Goal: Task Accomplishment & Management: Use online tool/utility

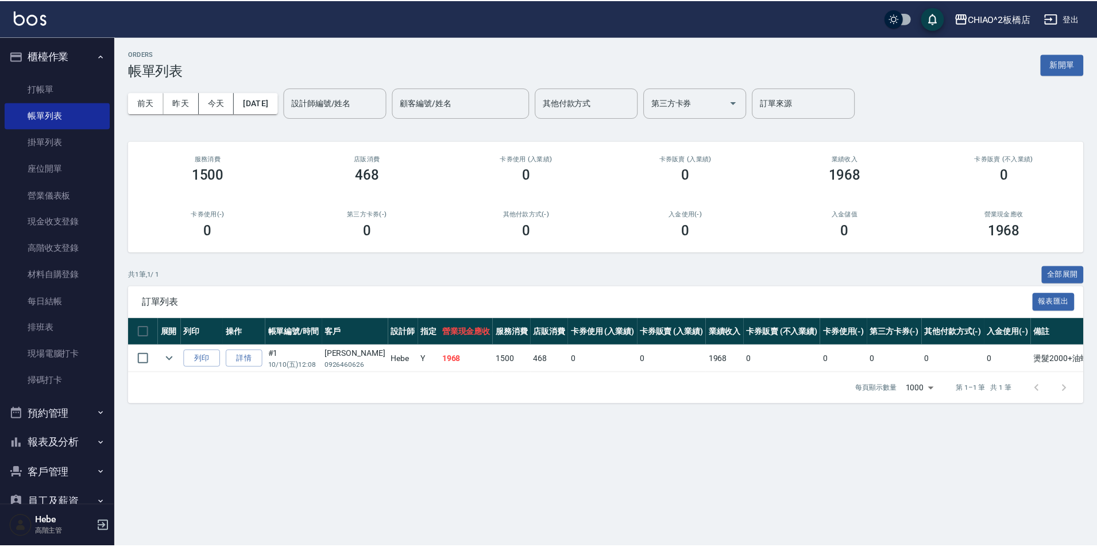
scroll to position [114, 0]
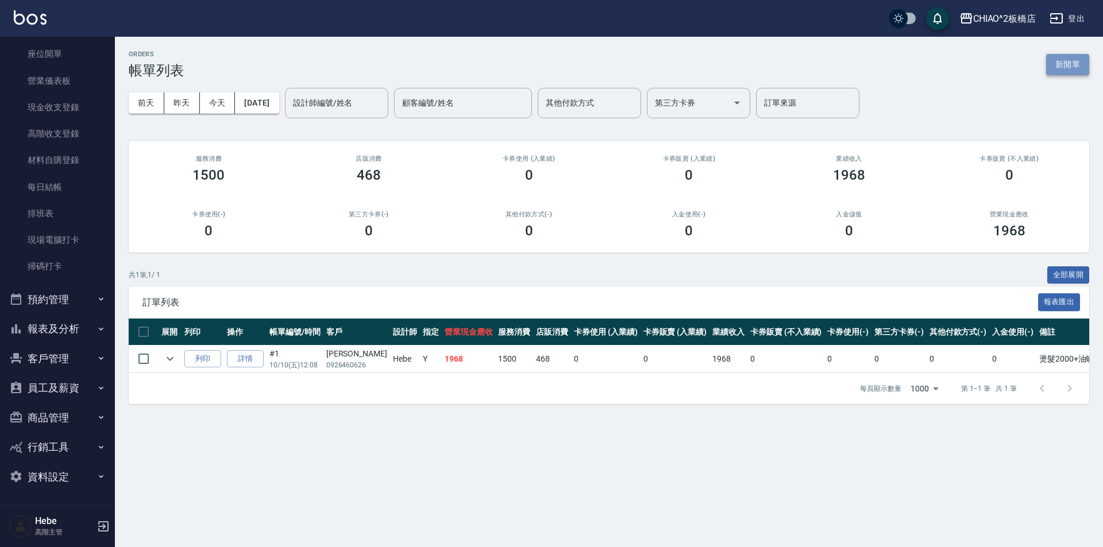
click at [1074, 65] on button "新開單" at bounding box center [1067, 64] width 43 height 21
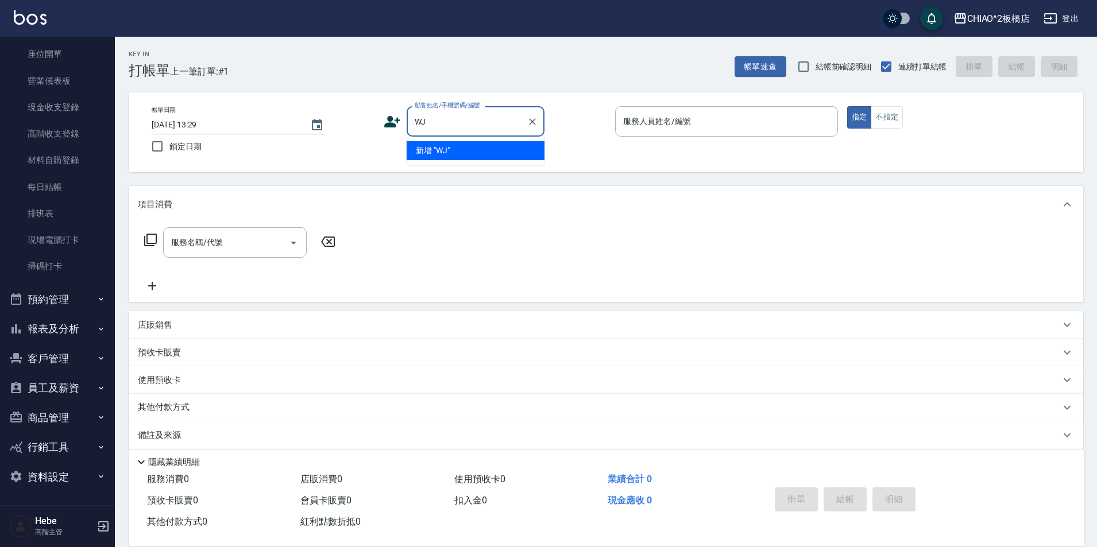
type input "W"
type input "顧"
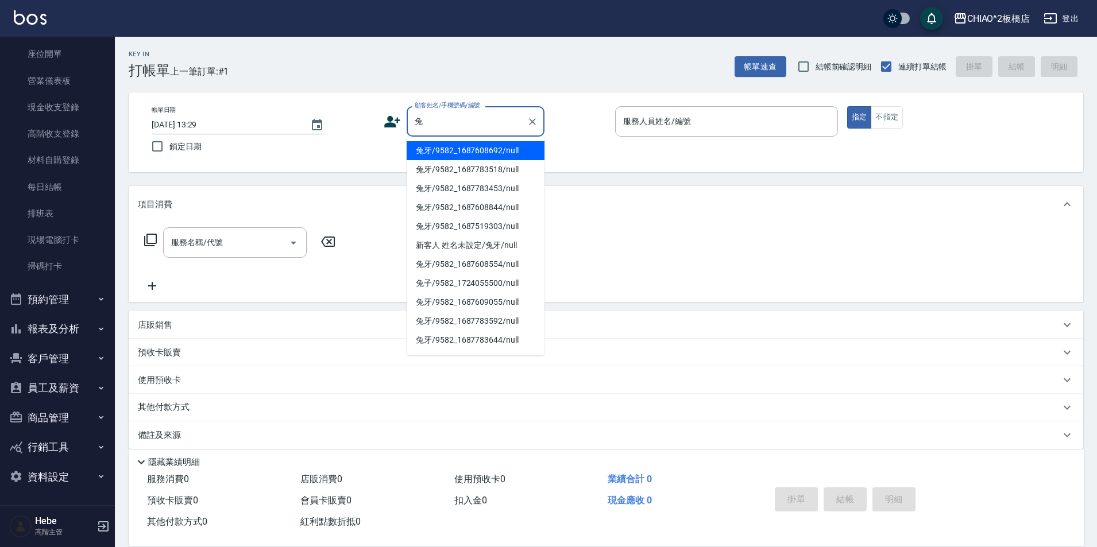
click at [450, 157] on li "兔牙/9582_1687608692/null" at bounding box center [476, 150] width 138 height 19
type input "兔牙/9582_1687608692/null"
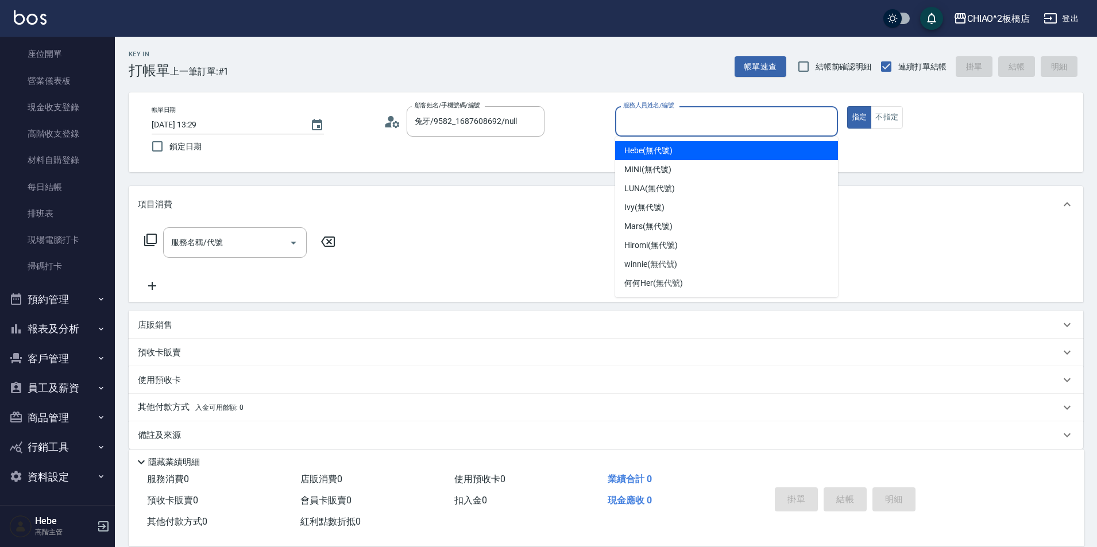
click at [635, 125] on input "服務人員姓名/編號" at bounding box center [726, 121] width 212 height 20
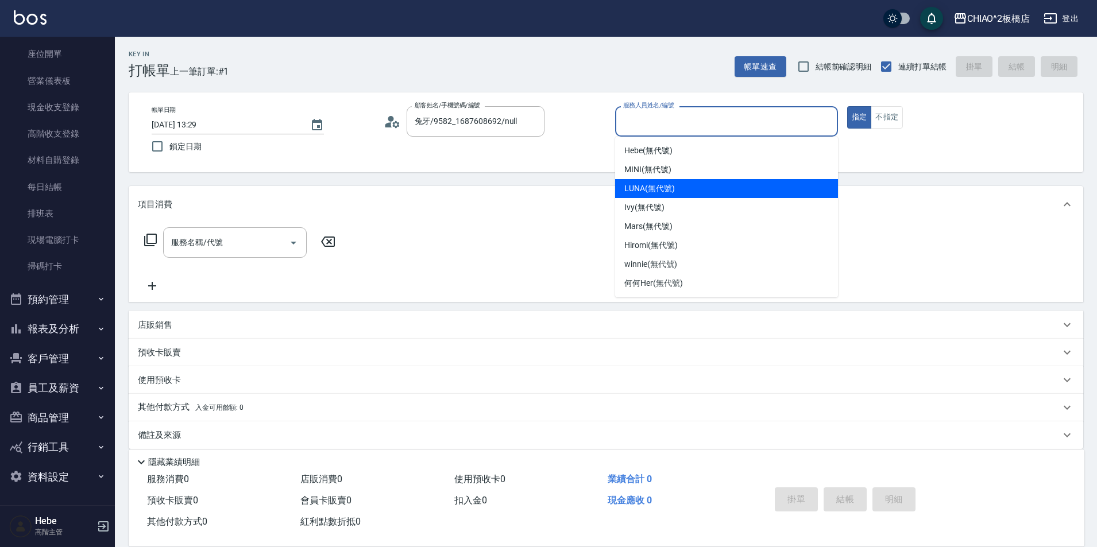
click at [644, 197] on div "LUNA (無代號)" at bounding box center [726, 188] width 223 height 19
type input "LUNA(無代號)"
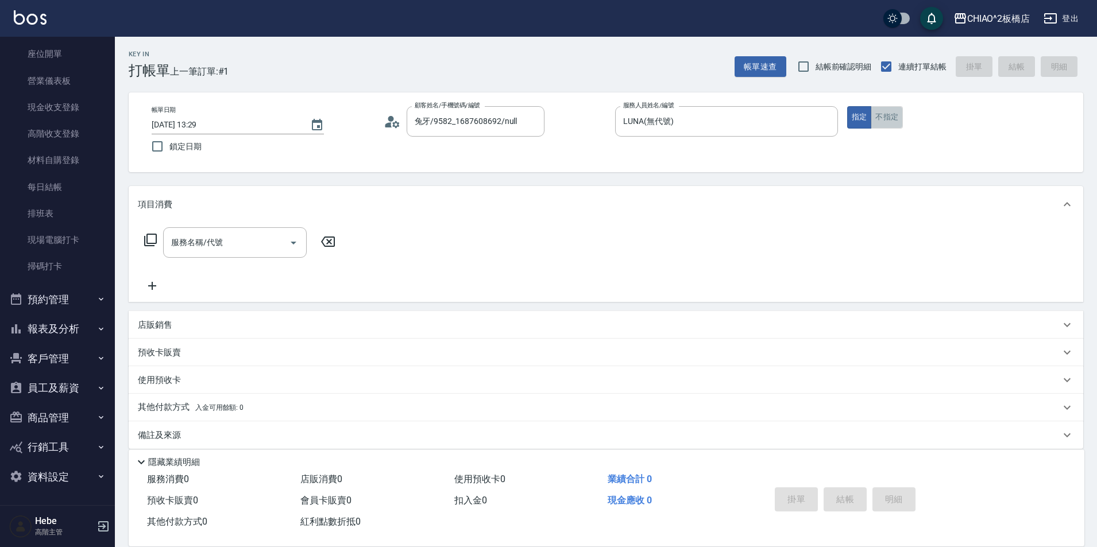
click at [876, 120] on button "不指定" at bounding box center [887, 117] width 32 height 22
click at [227, 239] on input "服務名稱/代號" at bounding box center [226, 243] width 116 height 20
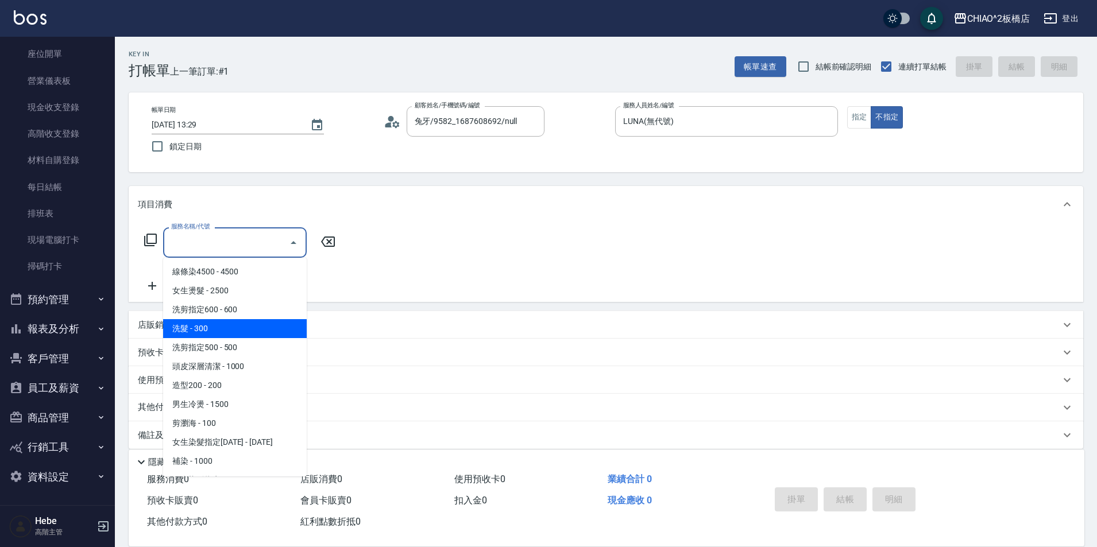
drag, startPoint x: 219, startPoint y: 315, endPoint x: 219, endPoint y: 325, distance: 9.8
click at [219, 325] on ul "線條染4500 - 4500 女生燙髮 - 2500 洗剪指定600 - 600 洗髮 - 300 洗剪指定500 - 500 頭皮深層清潔 - 1000 造…" at bounding box center [235, 367] width 144 height 219
click at [219, 325] on span "洗髮 - 300" at bounding box center [235, 328] width 144 height 19
type input "洗髮(96679)"
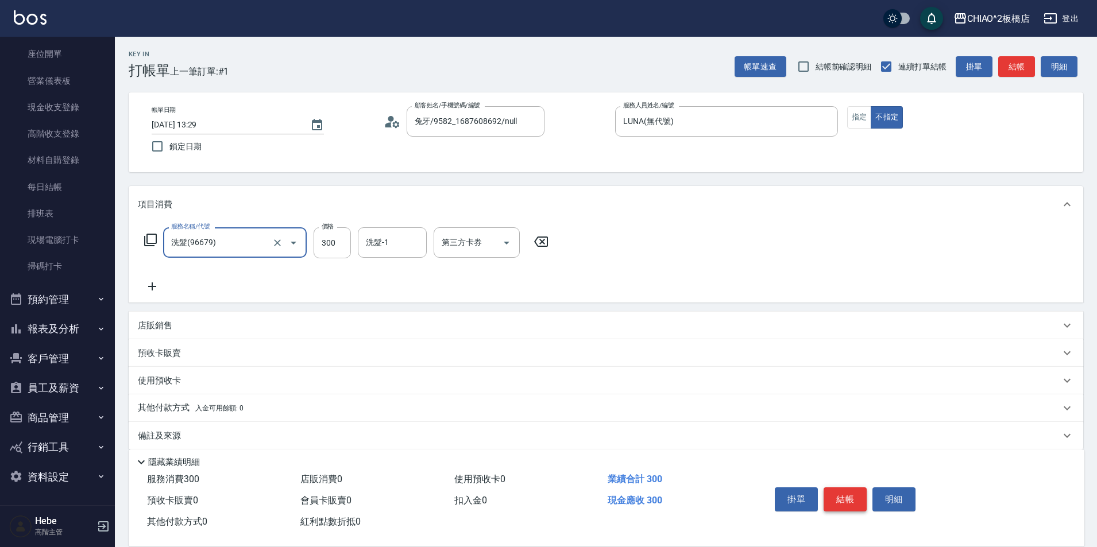
click at [836, 491] on button "結帳" at bounding box center [844, 500] width 43 height 24
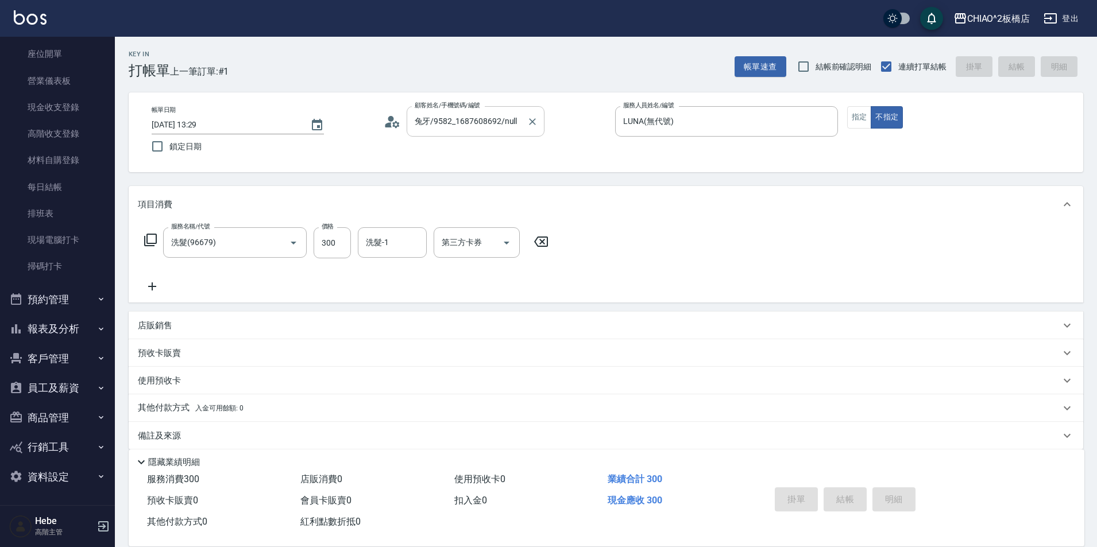
type input "[DATE] 13:30"
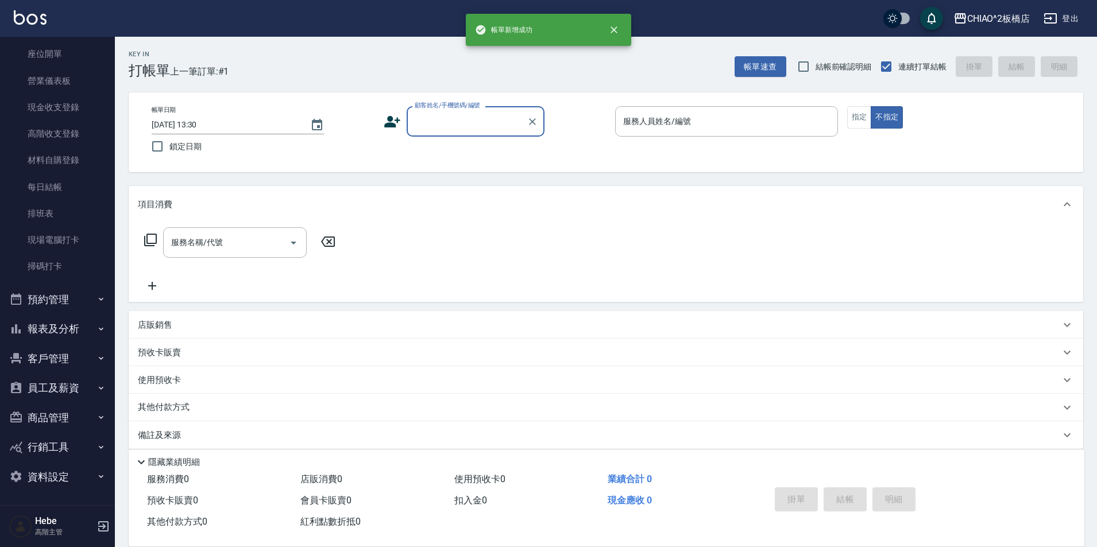
click at [434, 122] on input "顧客姓名/手機號碼/編號" at bounding box center [467, 121] width 110 height 20
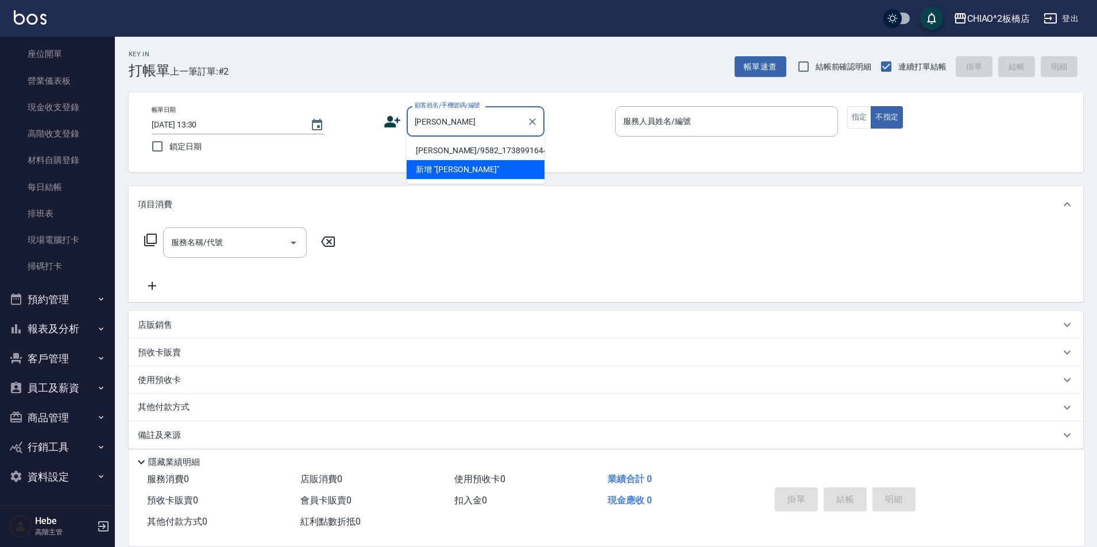
click at [439, 150] on li "[PERSON_NAME]/9582_1738991644/null" at bounding box center [476, 150] width 138 height 19
type input "[PERSON_NAME]/9582_1738991644/null"
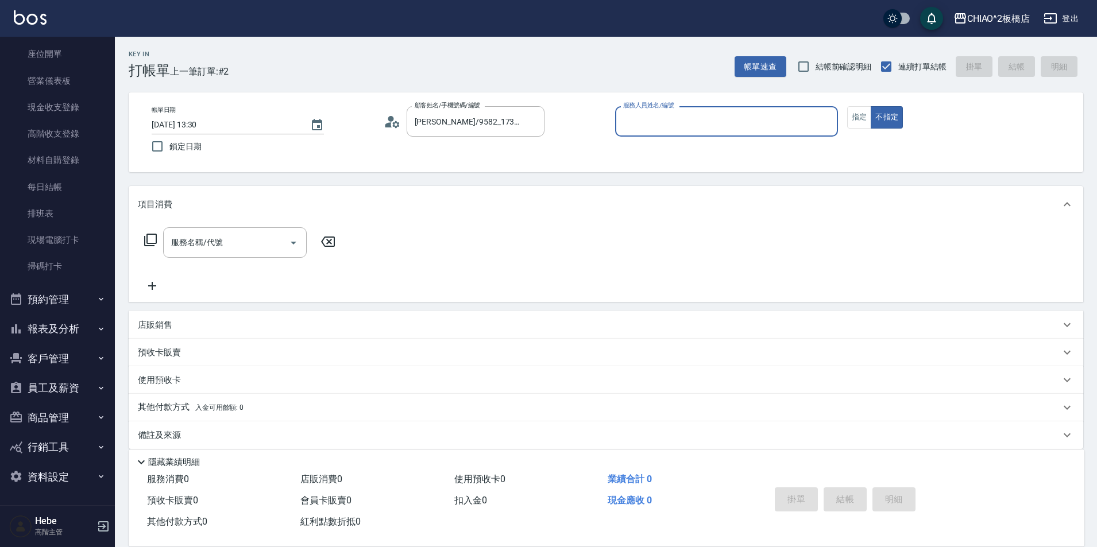
click at [634, 134] on div "服務人員姓名/編號" at bounding box center [726, 121] width 223 height 30
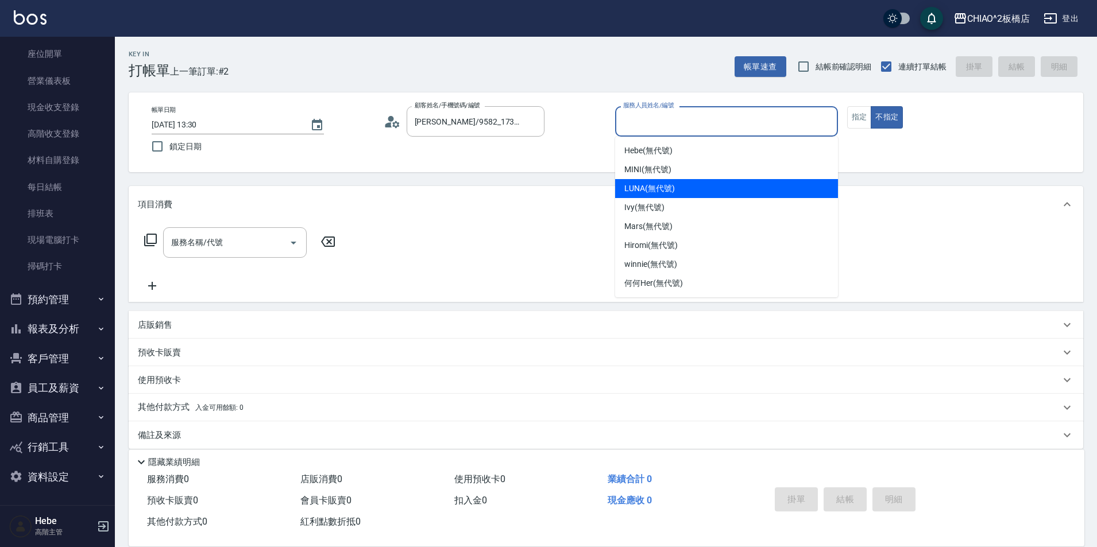
click at [639, 185] on span "LUNA (無代號)" at bounding box center [649, 189] width 51 height 12
type input "LUNA(無代號)"
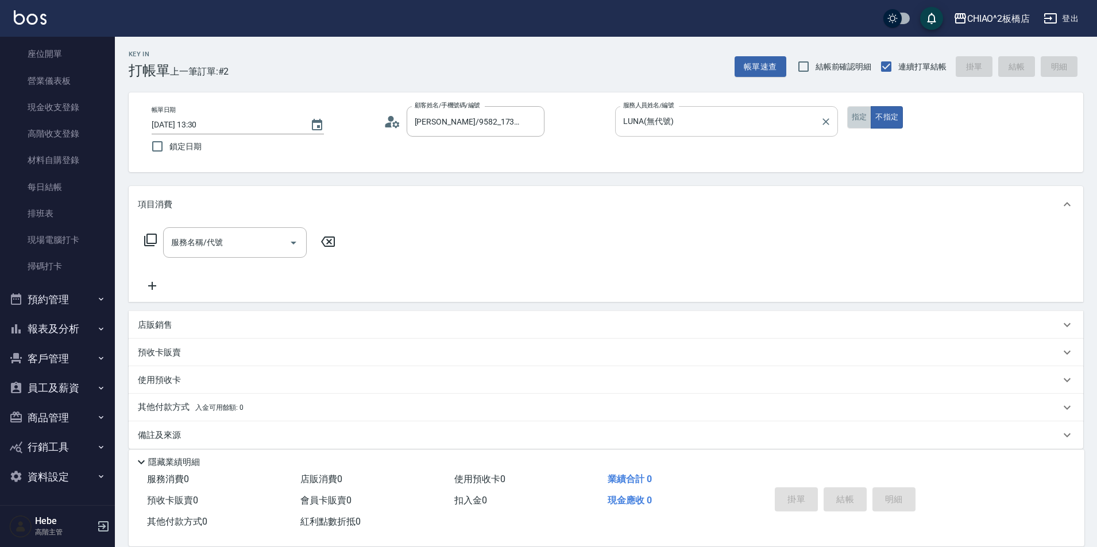
drag, startPoint x: 859, startPoint y: 123, endPoint x: 828, endPoint y: 133, distance: 32.0
click at [859, 123] on button "指定" at bounding box center [859, 117] width 25 height 22
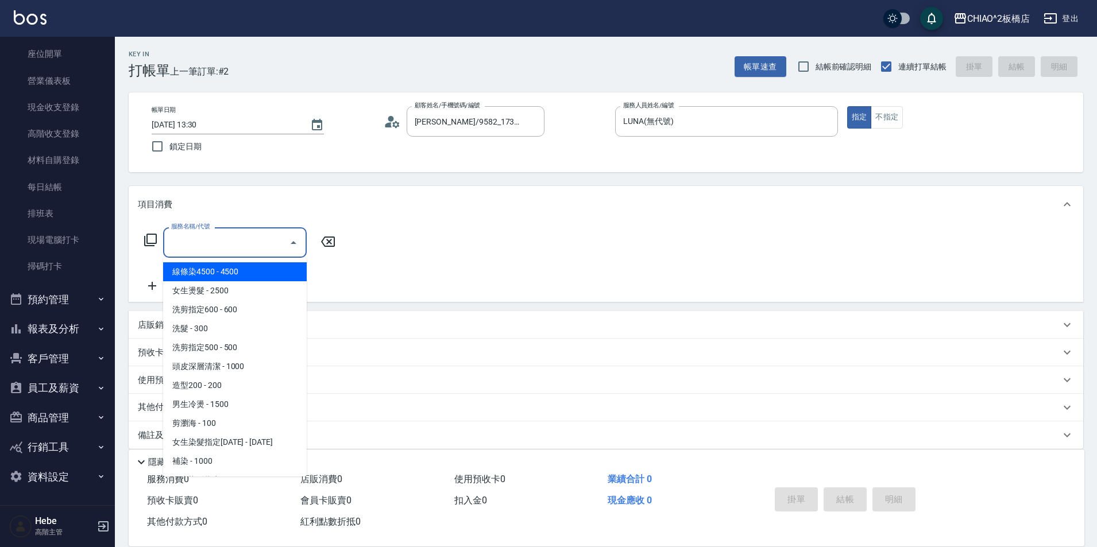
click at [246, 233] on input "服務名稱/代號" at bounding box center [226, 243] width 116 height 20
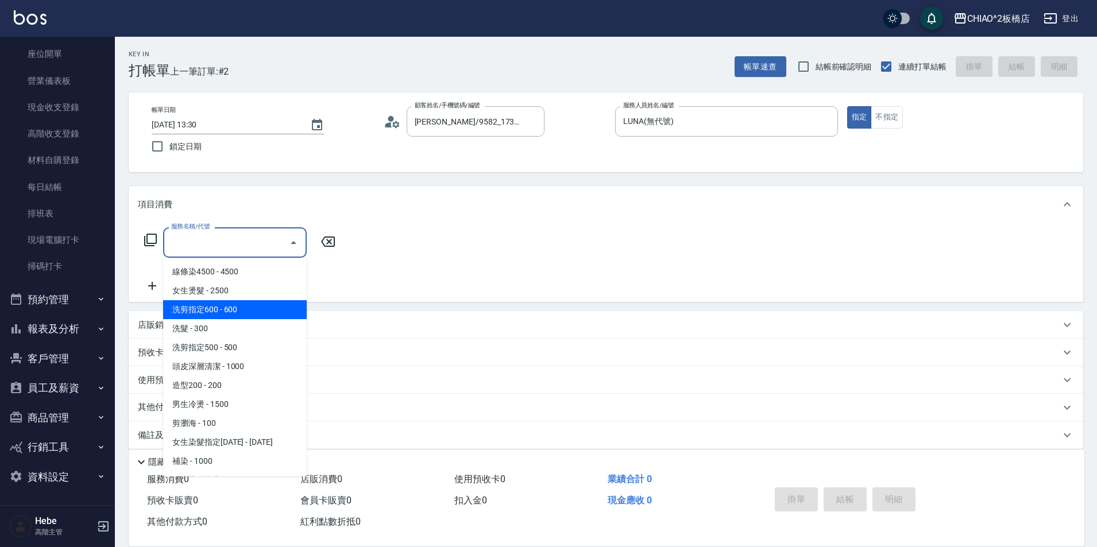
click at [230, 303] on span "洗剪指定600 - 600" at bounding box center [235, 309] width 144 height 19
type input "洗剪指定600(96678)"
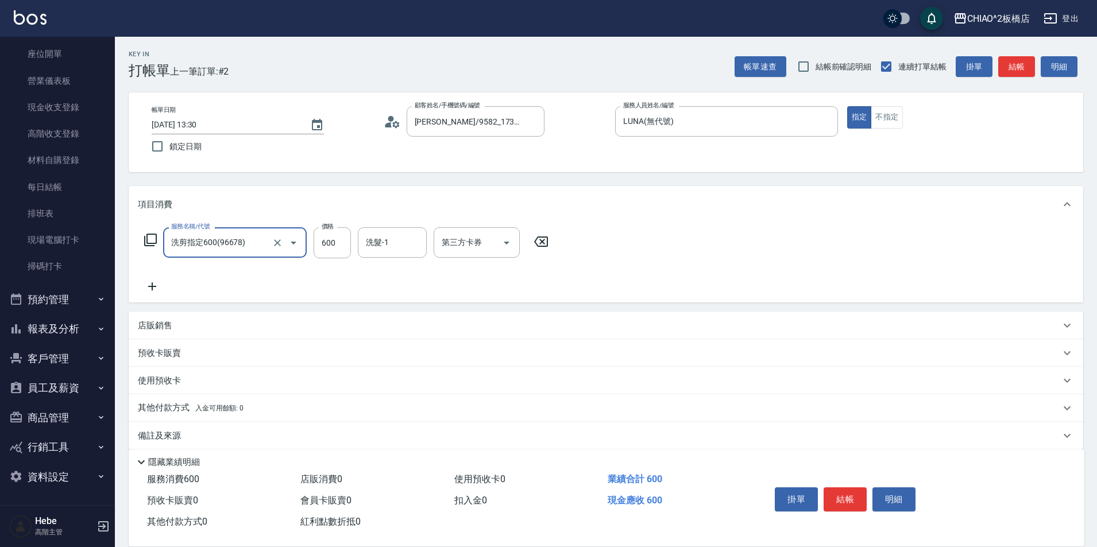
click at [152, 284] on icon at bounding box center [152, 287] width 8 height 8
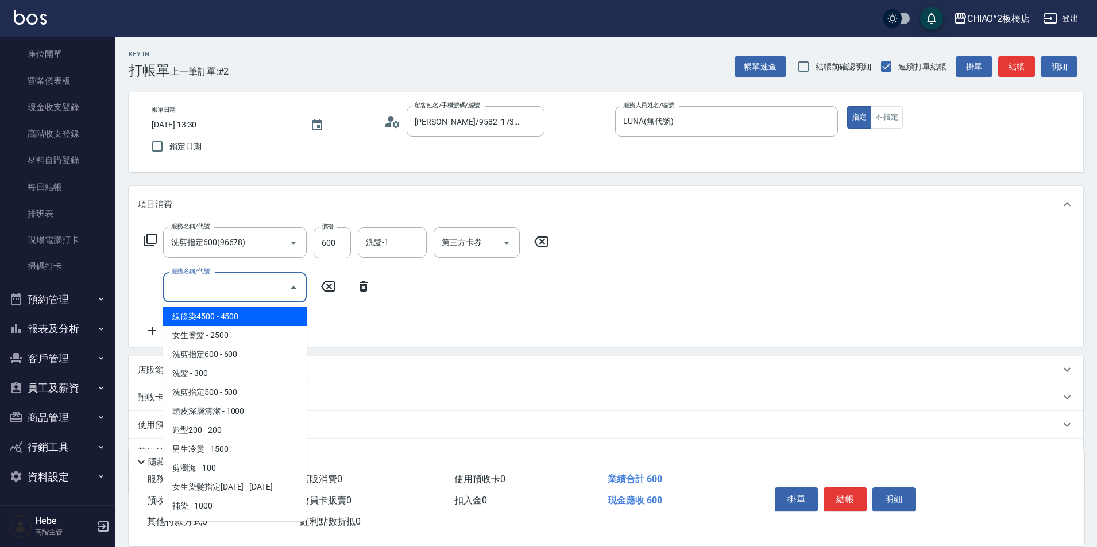
click at [183, 283] on input "服務名稱/代號" at bounding box center [226, 287] width 116 height 20
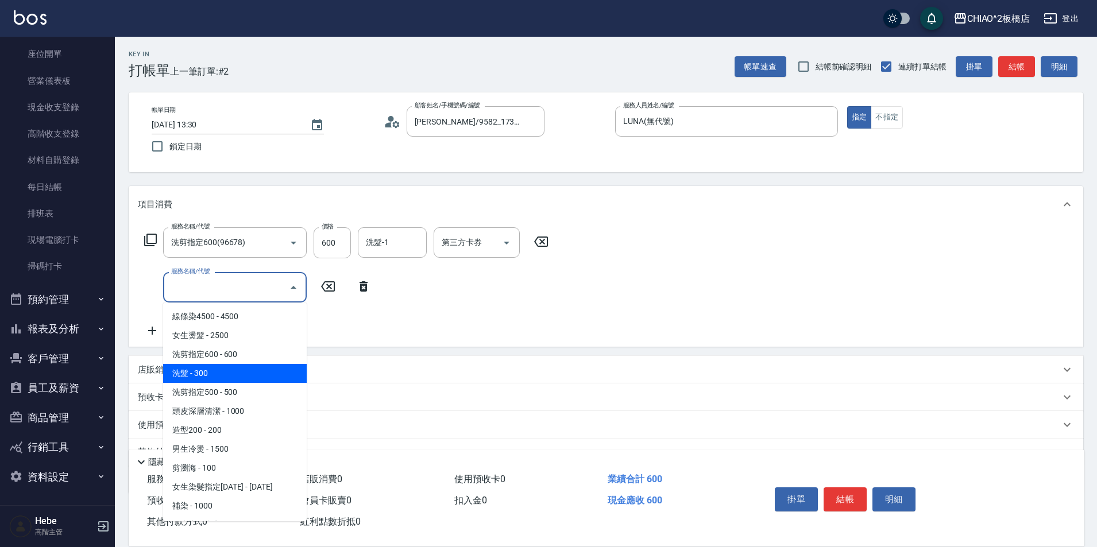
click at [219, 375] on span "洗髮 - 300" at bounding box center [235, 373] width 144 height 19
type input "洗髮(96679)"
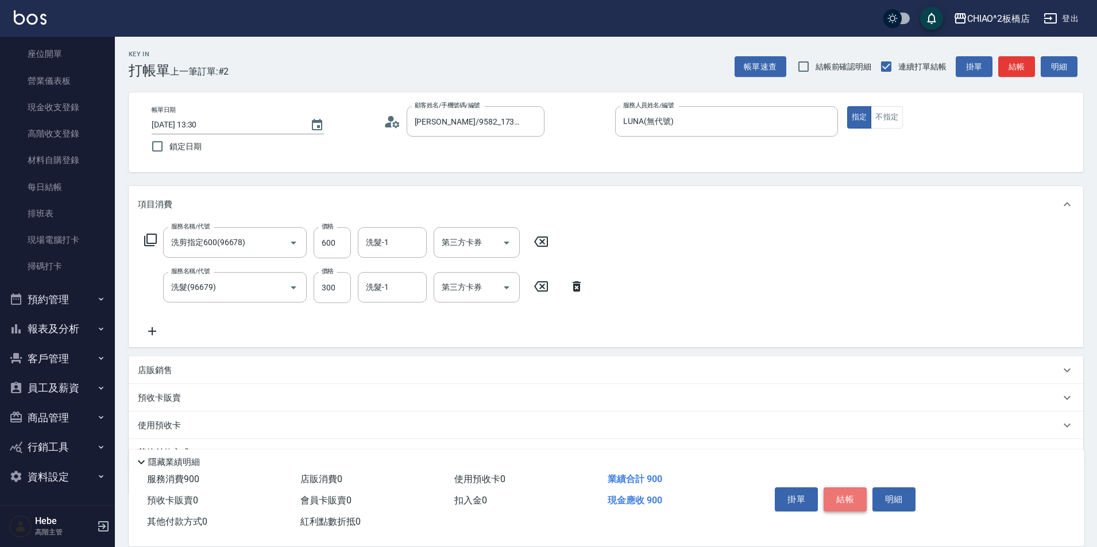
click at [834, 490] on button "結帳" at bounding box center [844, 500] width 43 height 24
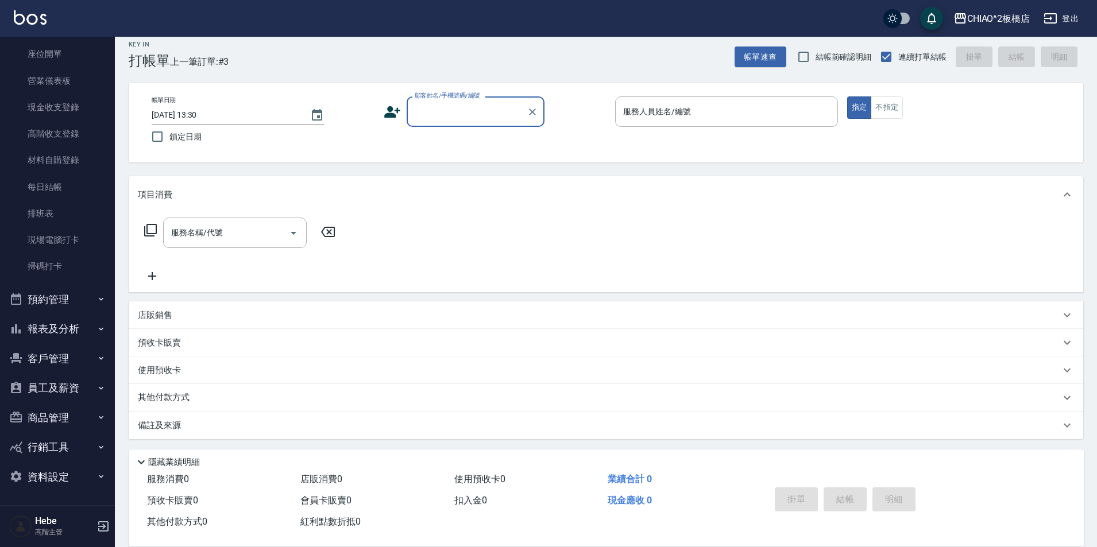
scroll to position [12, 0]
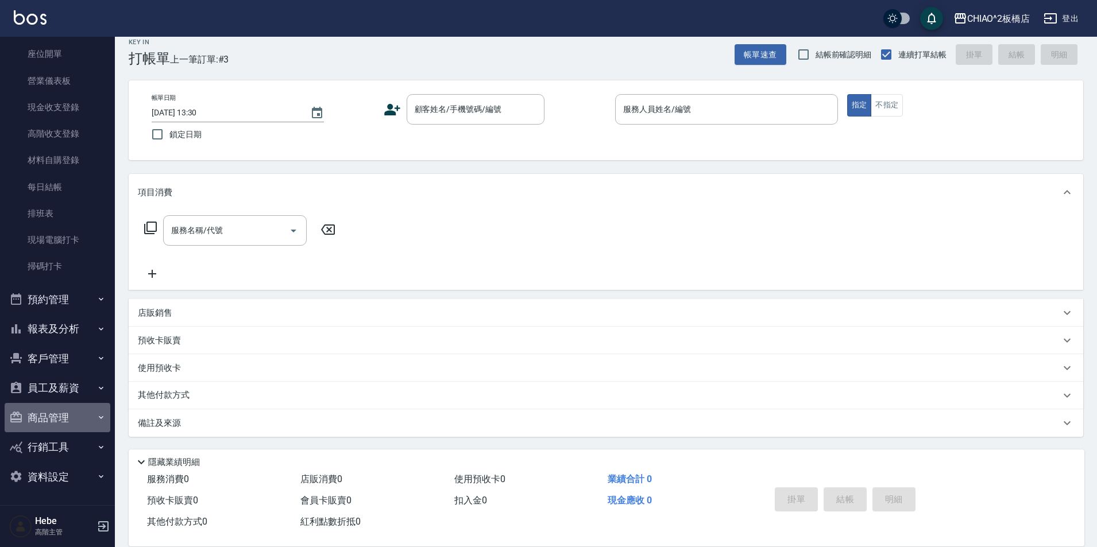
click at [64, 420] on button "商品管理" at bounding box center [58, 418] width 106 height 30
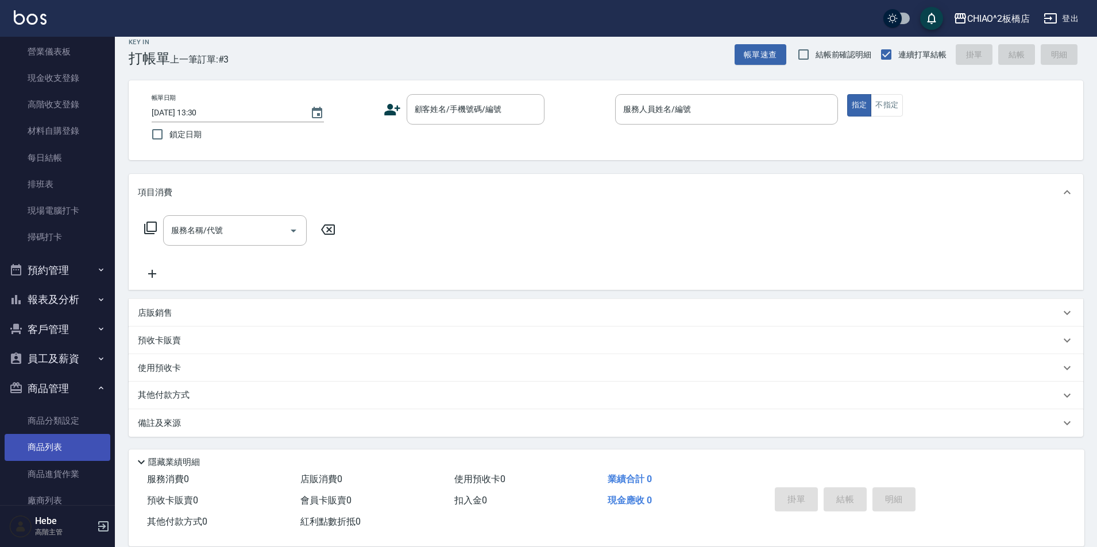
scroll to position [172, 0]
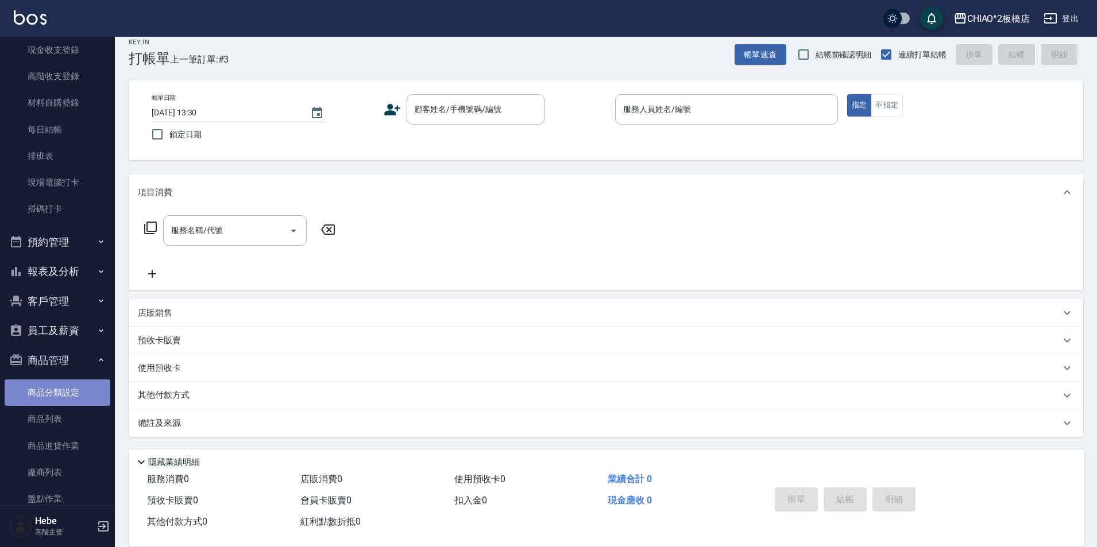
click at [74, 393] on link "商品分類設定" at bounding box center [58, 393] width 106 height 26
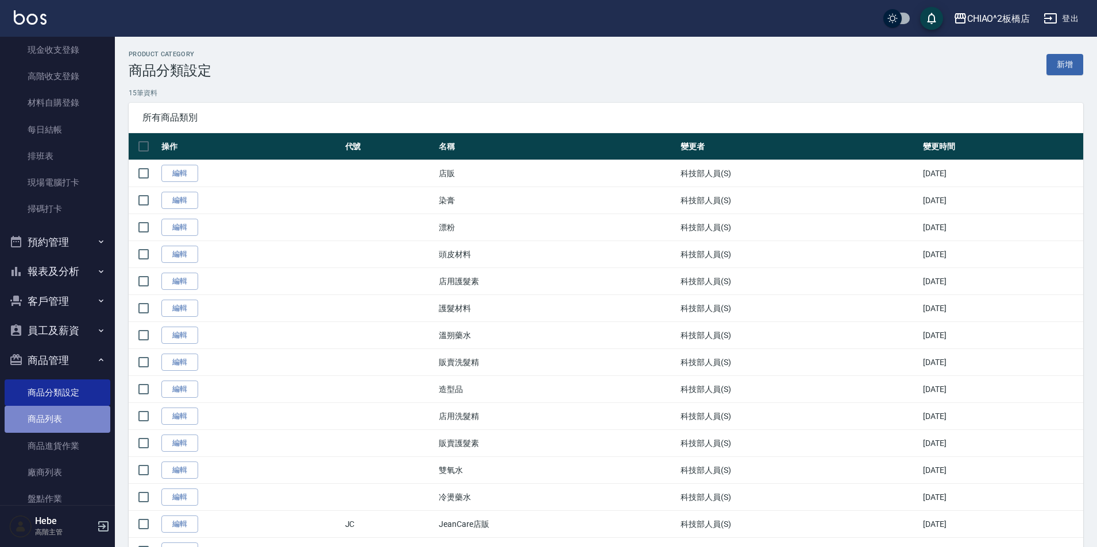
click at [74, 423] on link "商品列表" at bounding box center [58, 419] width 106 height 26
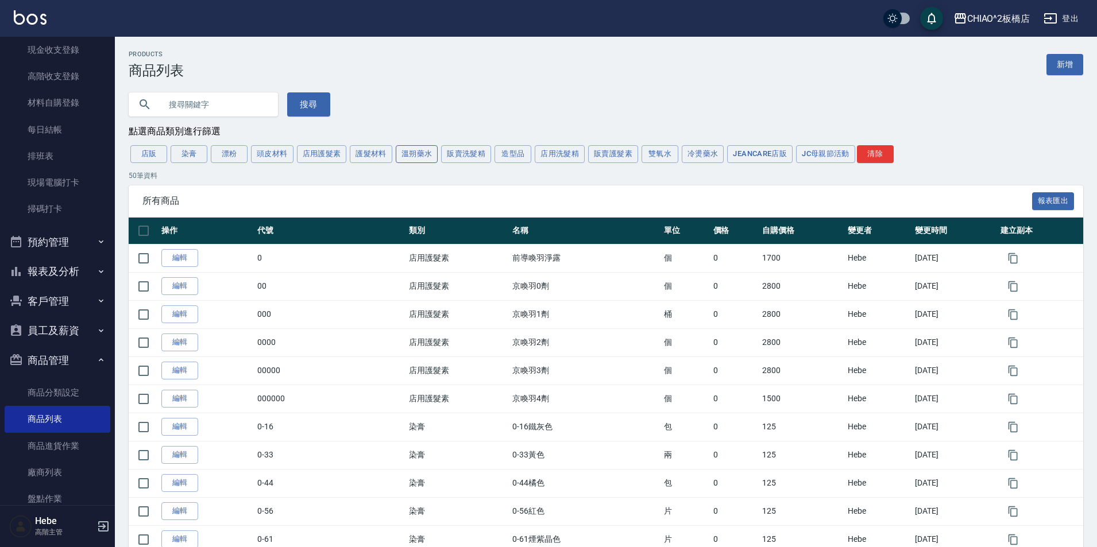
click at [426, 157] on button "溫朔藥水" at bounding box center [417, 154] width 42 height 18
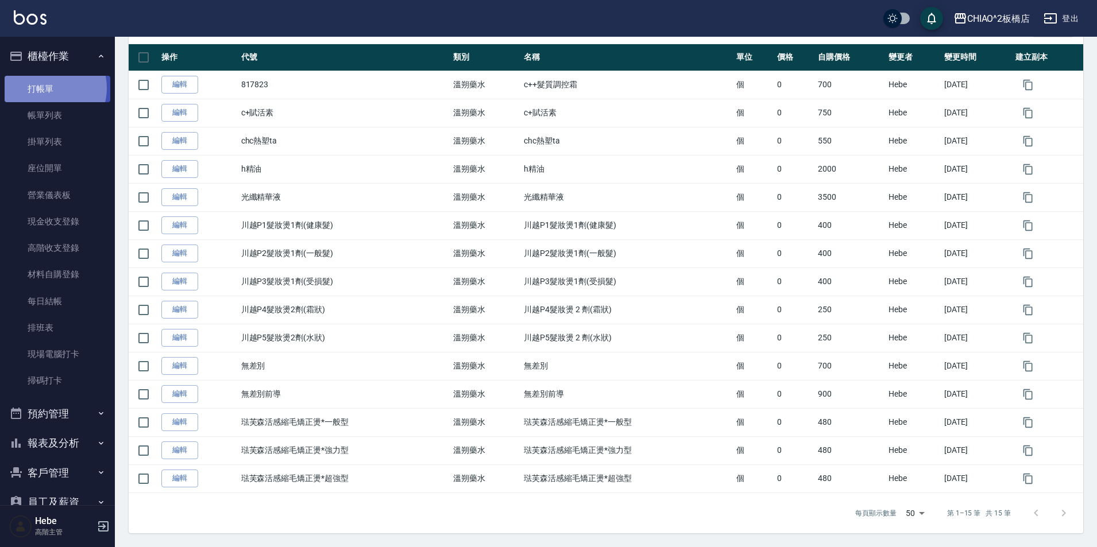
click at [48, 88] on link "打帳單" at bounding box center [58, 89] width 106 height 26
